Goal: Information Seeking & Learning: Learn about a topic

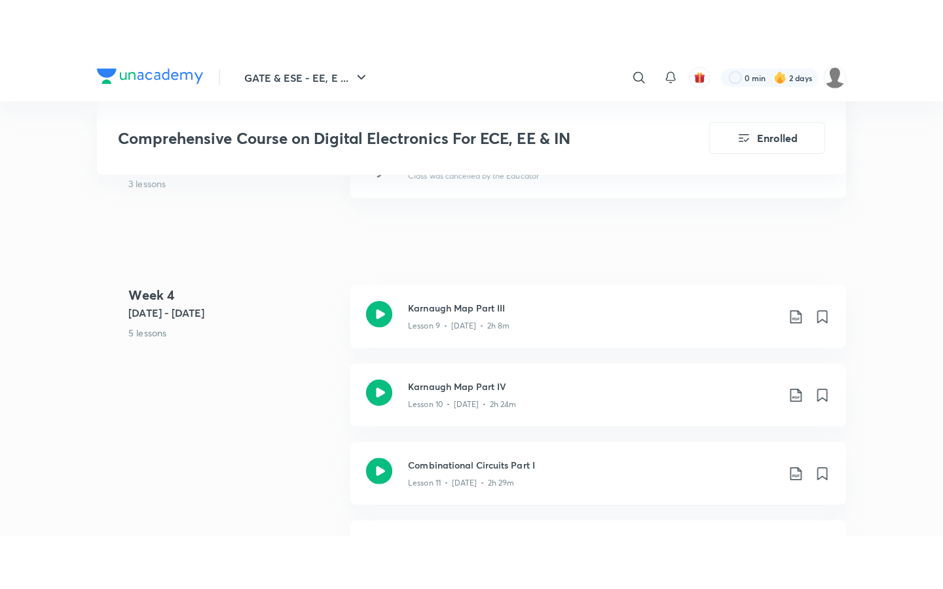
scroll to position [1533, 0]
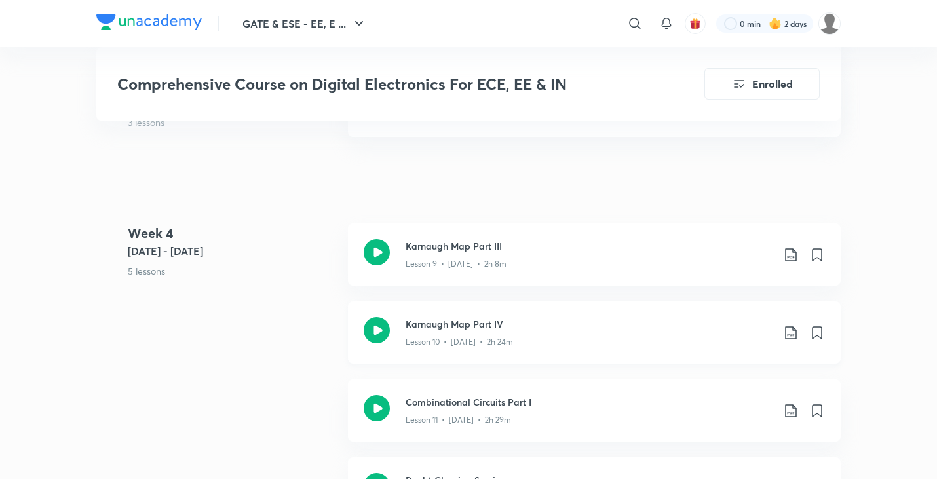
click at [430, 326] on h3 "Karnaugh Map Part IV" at bounding box center [588, 324] width 367 height 14
